Goal: Transaction & Acquisition: Purchase product/service

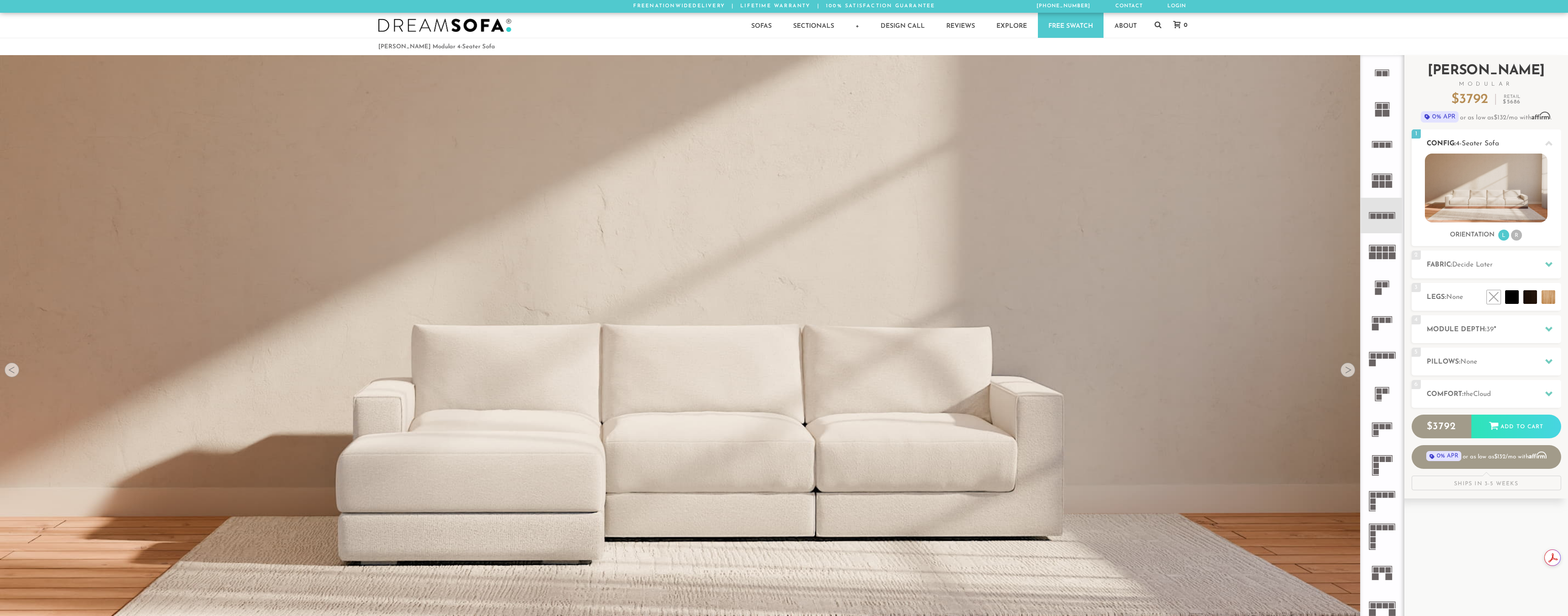
click at [1491, 178] on img at bounding box center [1486, 188] width 122 height 69
click at [1384, 220] on icon at bounding box center [1382, 215] width 35 height 35
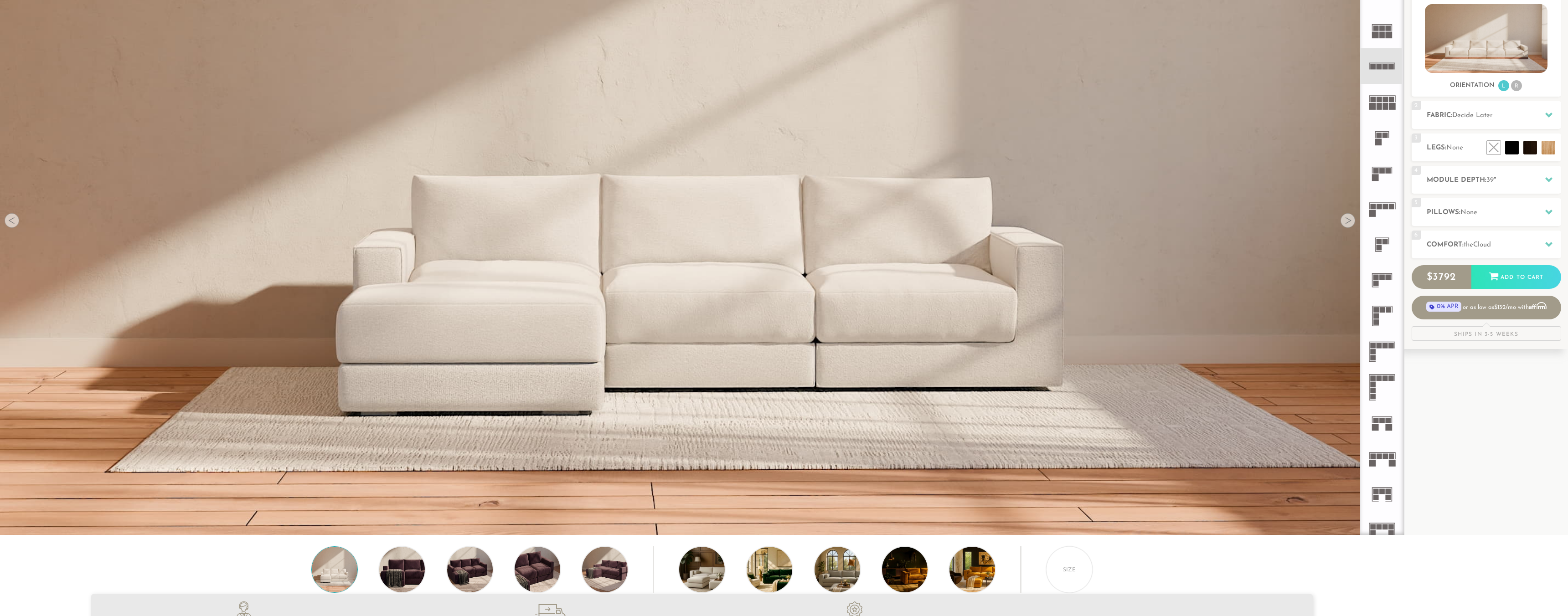
scroll to position [100, 0]
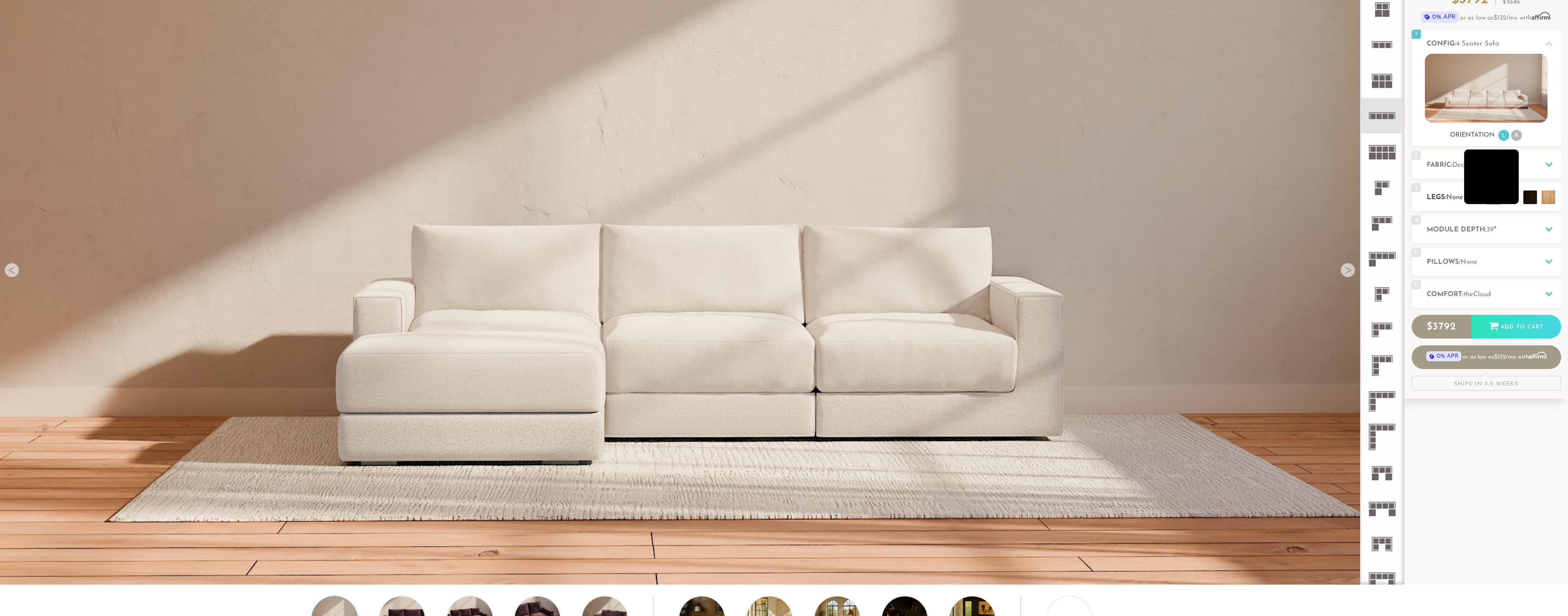
click at [1512, 197] on li at bounding box center [1491, 176] width 54 height 54
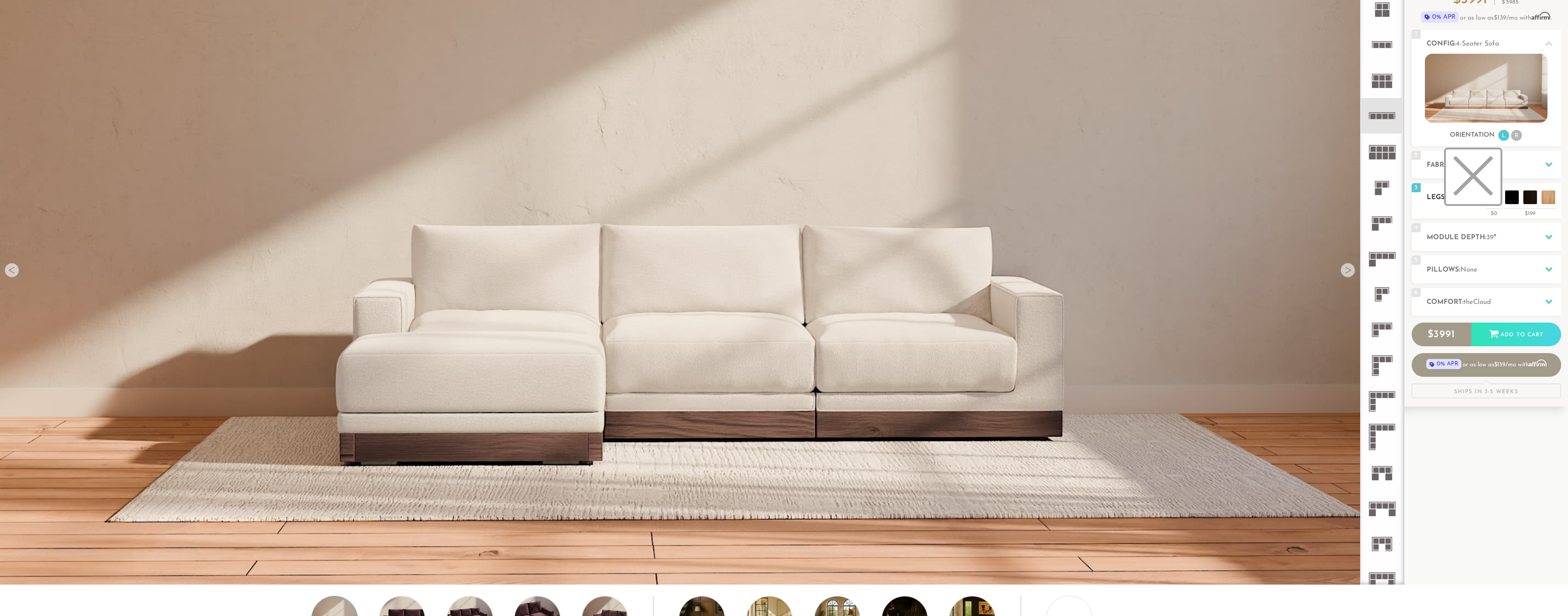
click at [1492, 198] on li at bounding box center [1473, 176] width 54 height 54
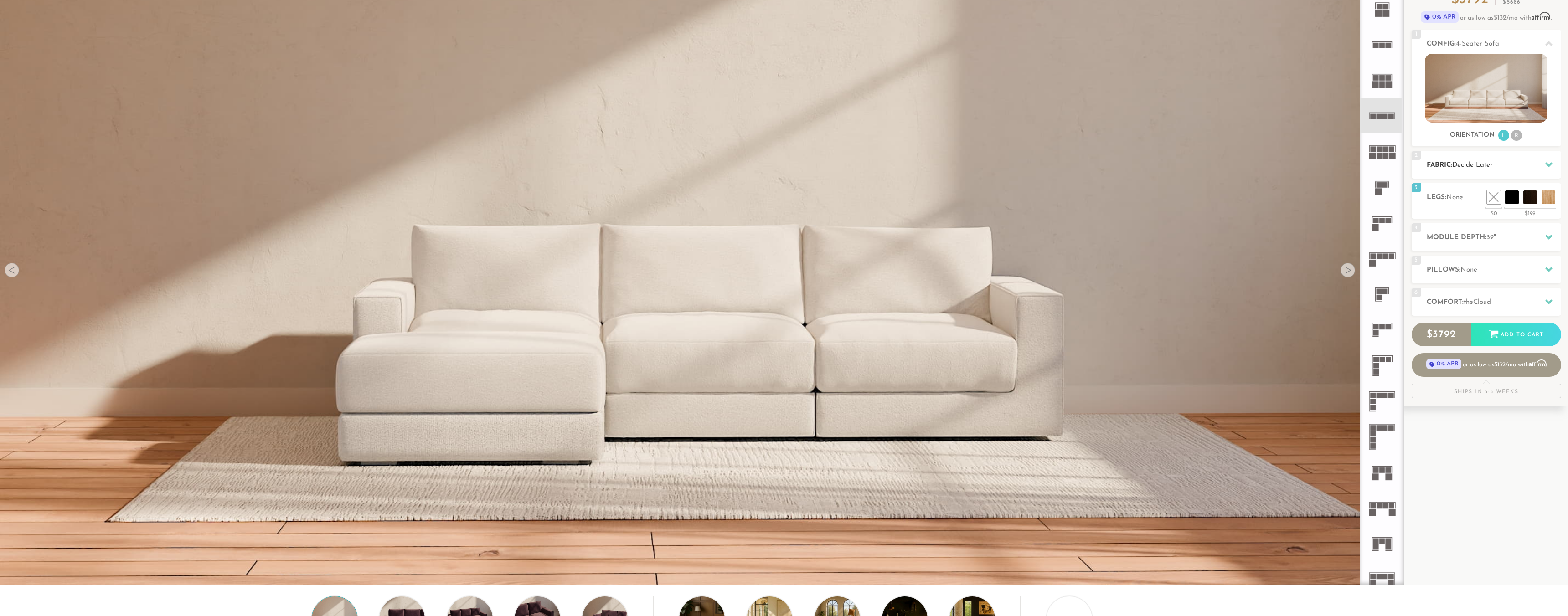
click at [1554, 165] on div at bounding box center [1548, 165] width 19 height 19
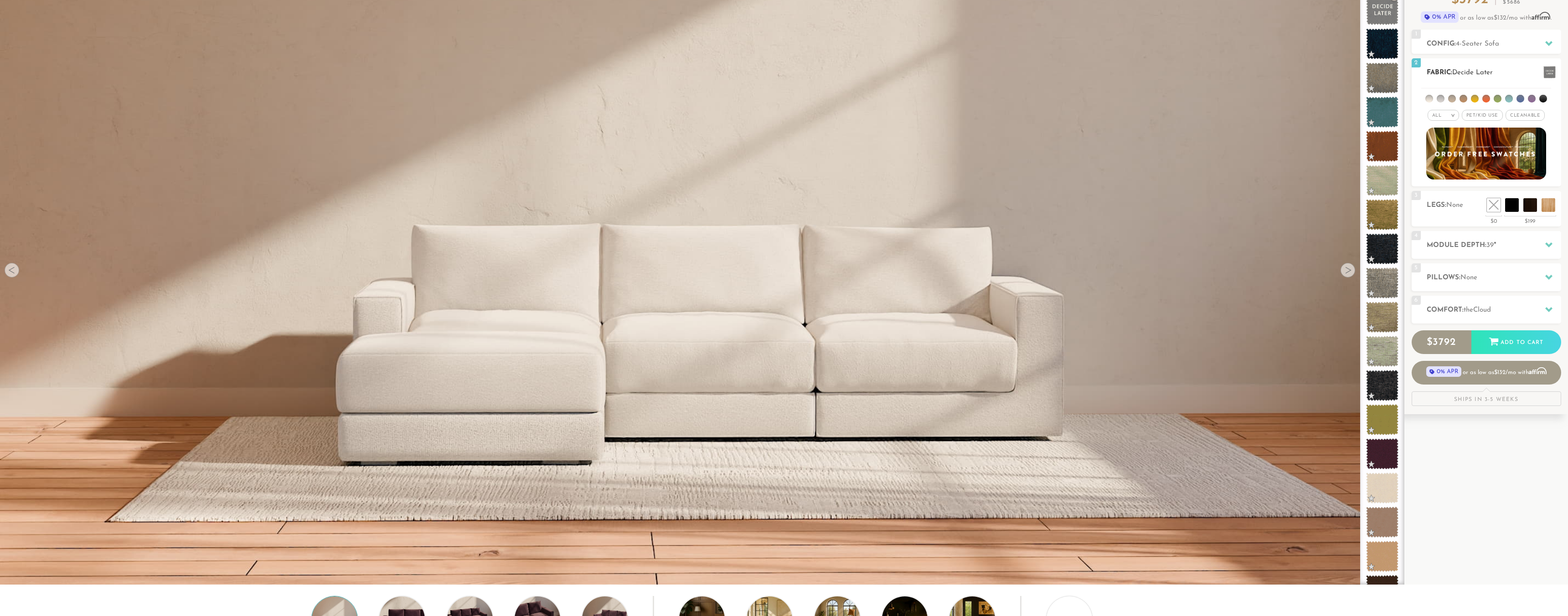
click at [1544, 95] on li at bounding box center [1543, 98] width 8 height 8
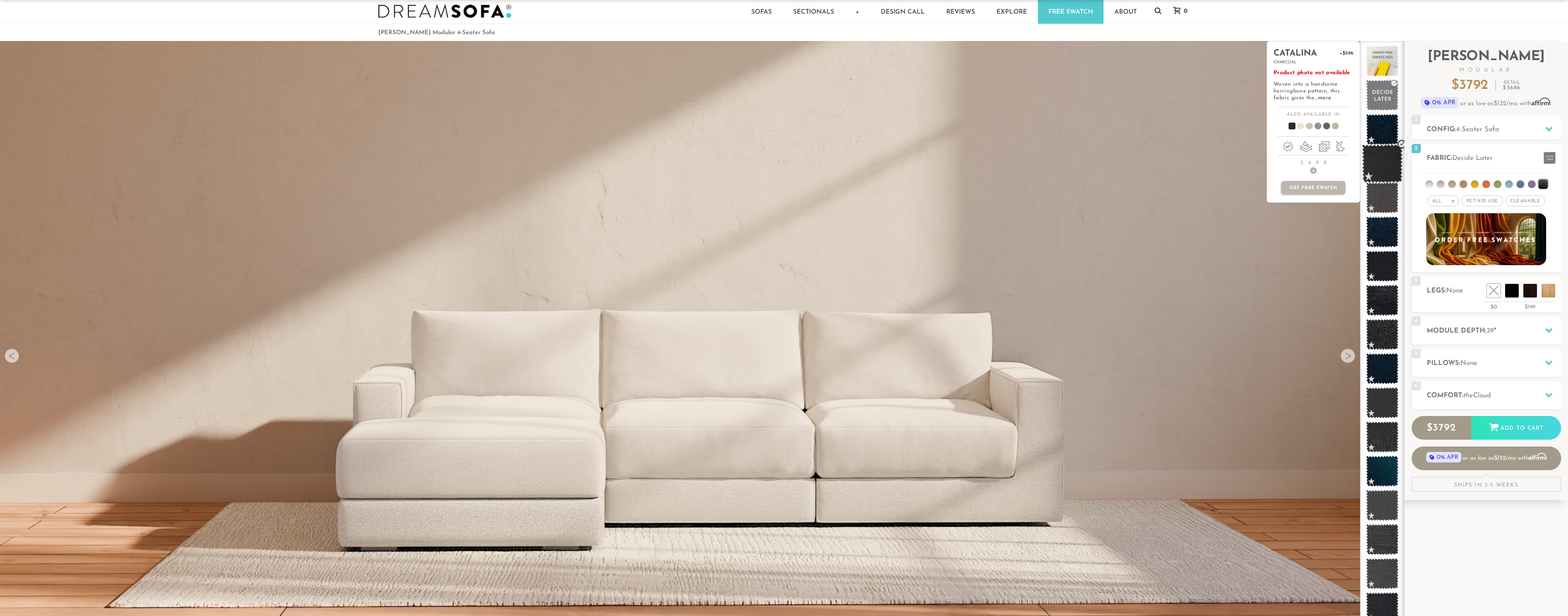
scroll to position [0, 0]
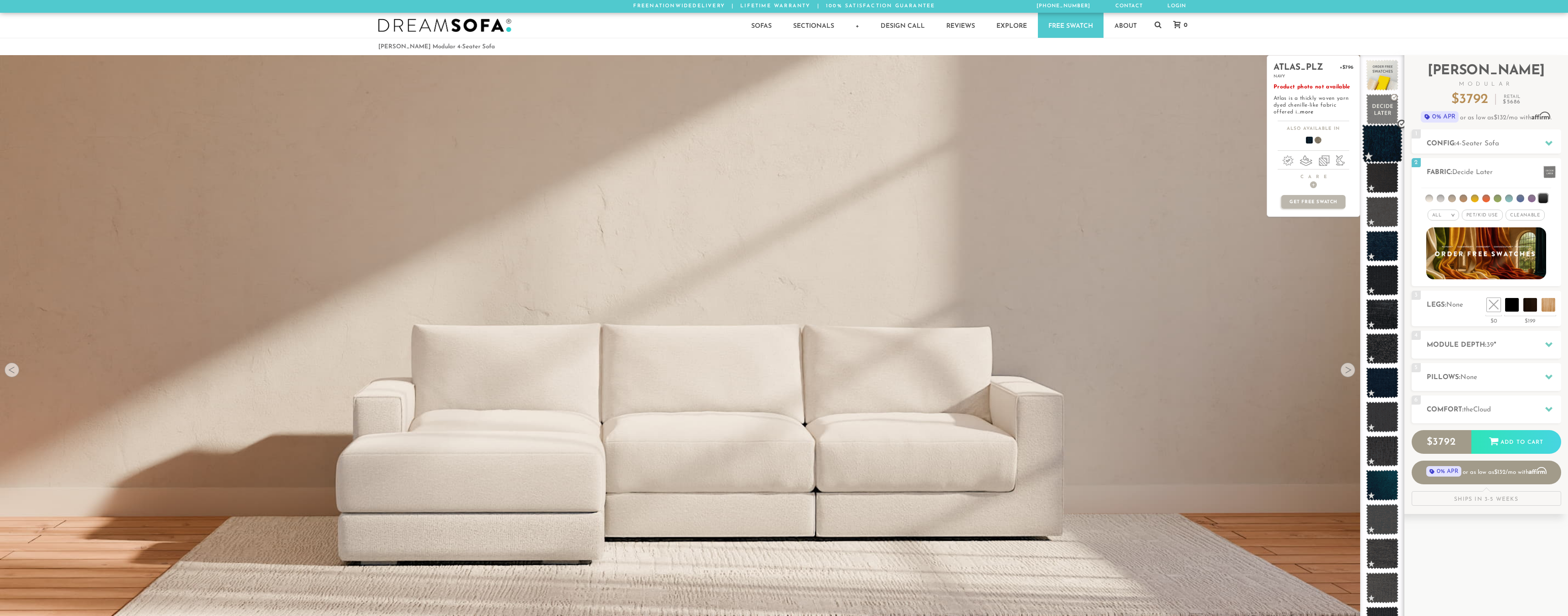
click at [1372, 144] on span at bounding box center [1382, 143] width 40 height 39
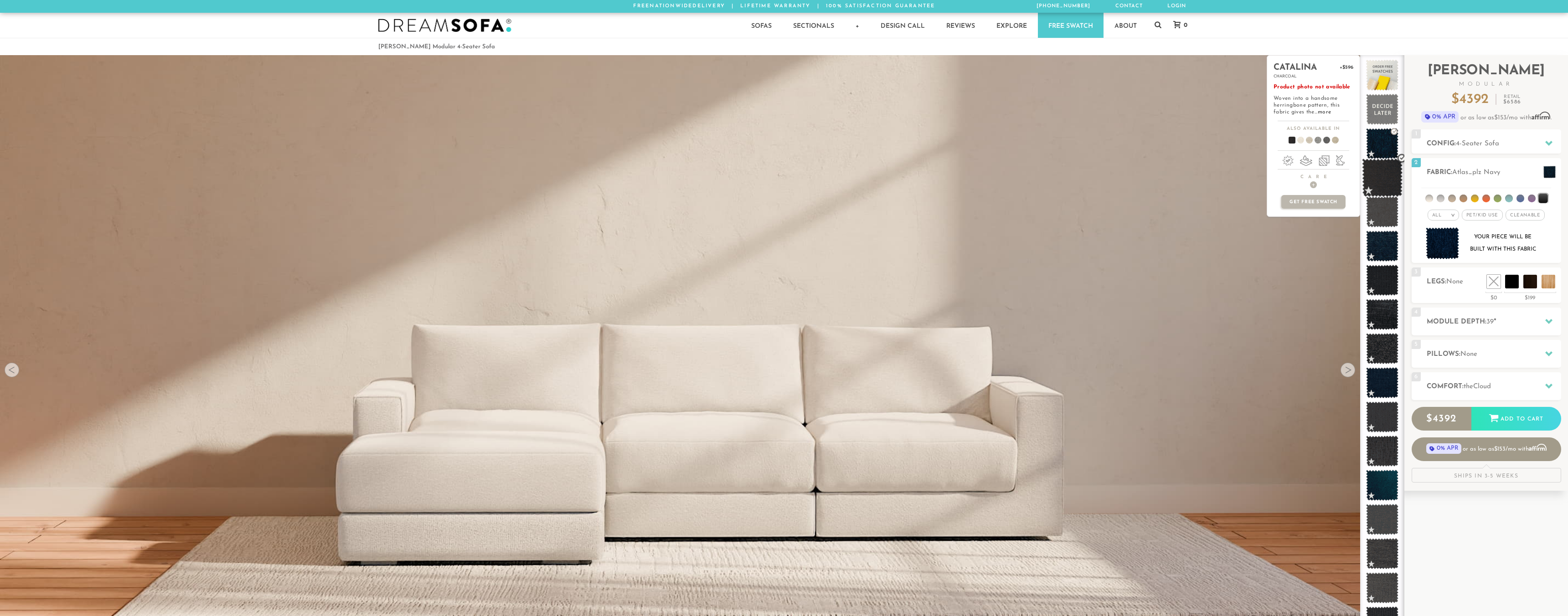
click at [1383, 179] on span at bounding box center [1382, 177] width 40 height 39
click at [1379, 206] on span at bounding box center [1382, 212] width 40 height 39
click at [1378, 210] on span at bounding box center [1382, 212] width 40 height 39
click at [1373, 243] on span at bounding box center [1382, 246] width 40 height 39
click at [1370, 278] on span at bounding box center [1382, 280] width 40 height 39
